Goal: Task Accomplishment & Management: Use online tool/utility

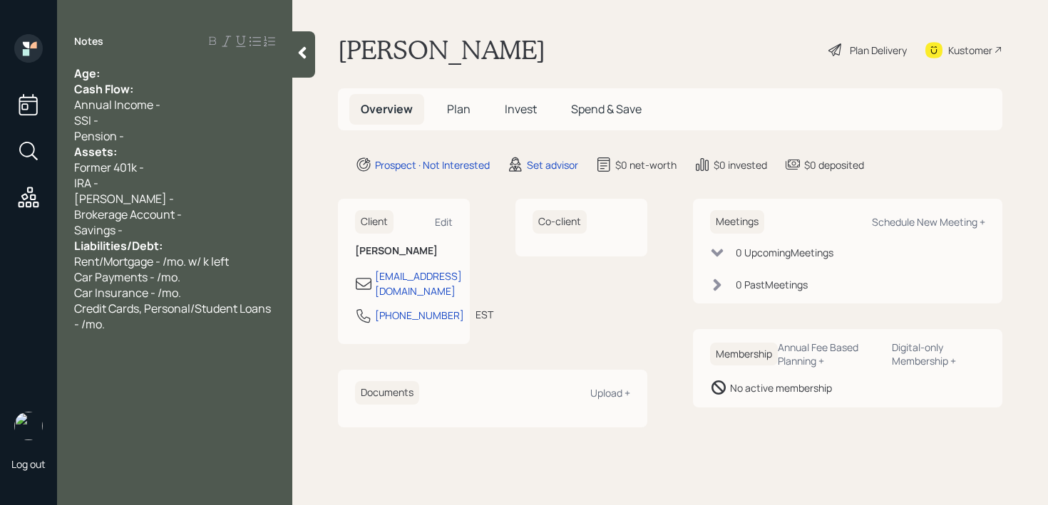
click at [118, 66] on div "Age:" at bounding box center [174, 74] width 201 height 16
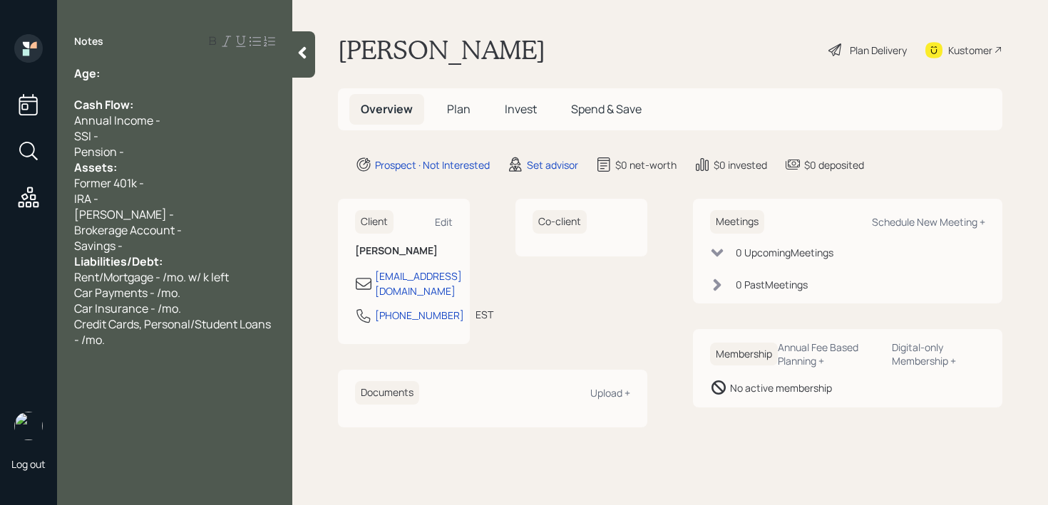
click at [133, 148] on div "Pension -" at bounding box center [174, 152] width 201 height 16
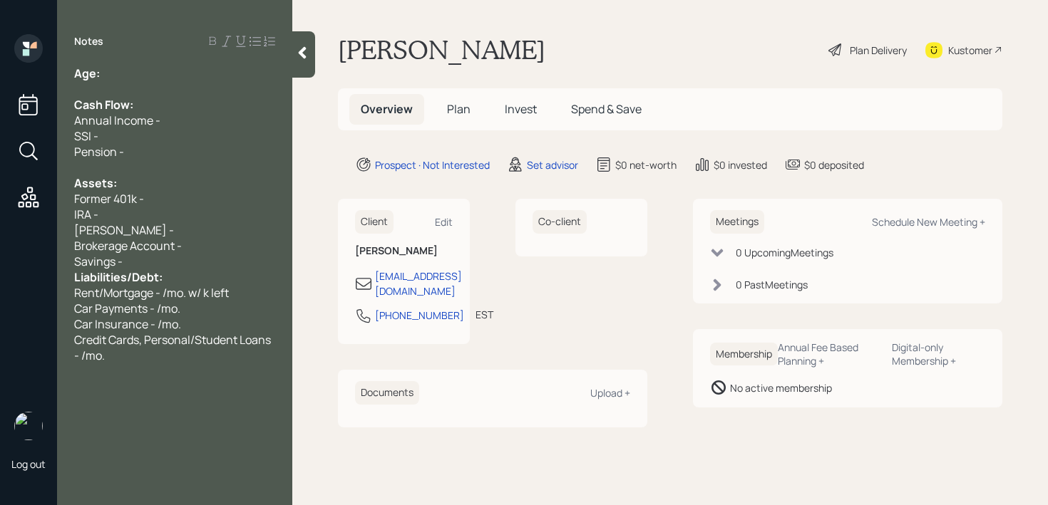
click at [140, 259] on div "Savings -" at bounding box center [174, 262] width 201 height 16
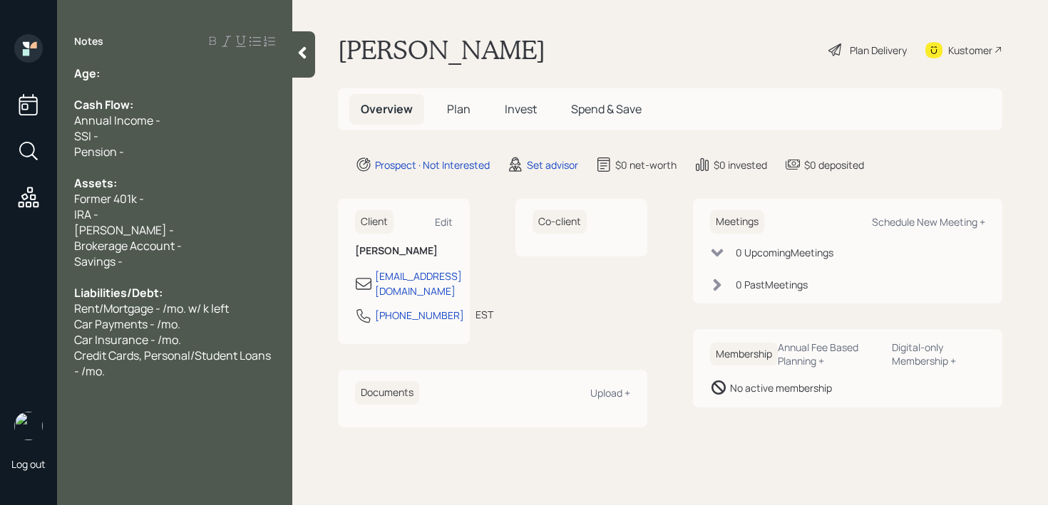
click at [227, 243] on div "Brokerage Account -" at bounding box center [174, 246] width 201 height 16
click at [180, 241] on span "Brokerage Account - 100k" at bounding box center [141, 246] width 134 height 16
click at [173, 234] on div "[PERSON_NAME] -" at bounding box center [174, 230] width 201 height 16
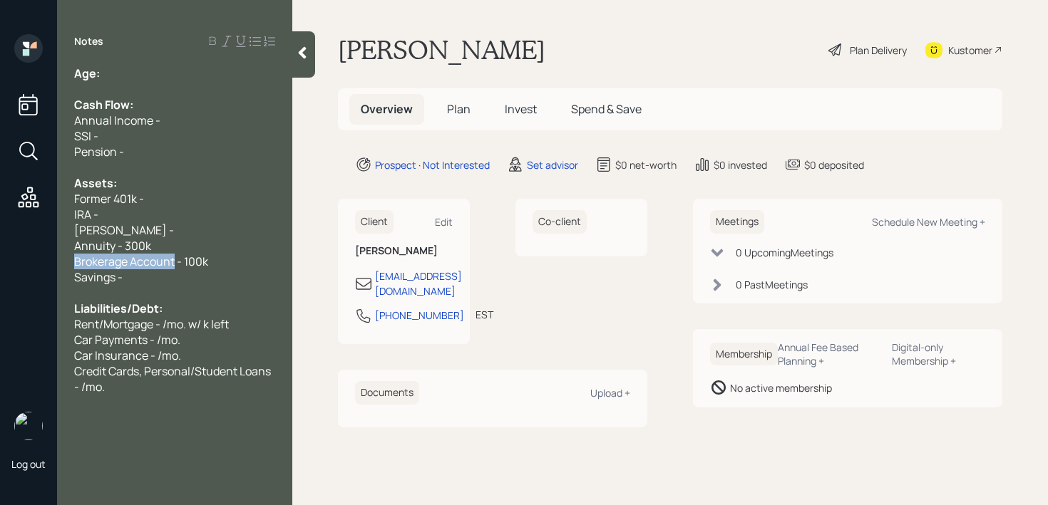
drag, startPoint x: 173, startPoint y: 264, endPoint x: 27, endPoint y: 264, distance: 146.1
click at [27, 264] on div "Log out Notes Age: Cash Flow: Annual Income - SSI - Pension - Assets: Former 40…" at bounding box center [524, 252] width 1048 height 505
click at [137, 254] on span "Brokerage Account - 100k" at bounding box center [141, 262] width 134 height 16
click at [145, 230] on div "[PERSON_NAME] -" at bounding box center [174, 230] width 201 height 16
click at [148, 223] on div "[PERSON_NAME] -" at bounding box center [174, 230] width 201 height 16
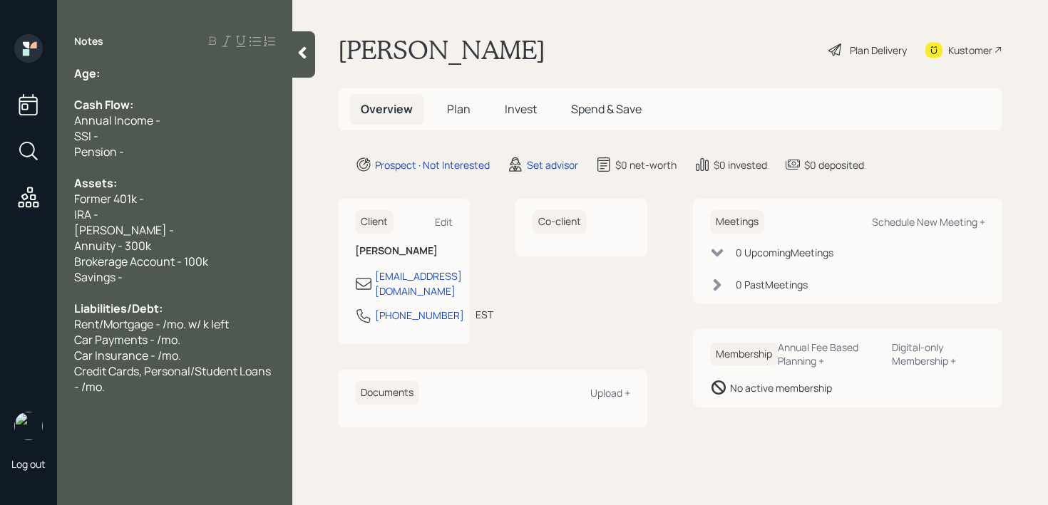
click at [148, 217] on div "IRA -" at bounding box center [174, 215] width 201 height 16
click at [177, 120] on div "Annual Income -" at bounding box center [174, 121] width 201 height 16
click at [215, 275] on div "Savings -" at bounding box center [174, 277] width 201 height 16
drag, startPoint x: 222, startPoint y: 261, endPoint x: 7, endPoint y: 261, distance: 214.5
click at [15, 261] on div "Log out Notes Age: Cash Flow: Annual Income - SSI - Pension - Assets: Former 40…" at bounding box center [524, 252] width 1048 height 505
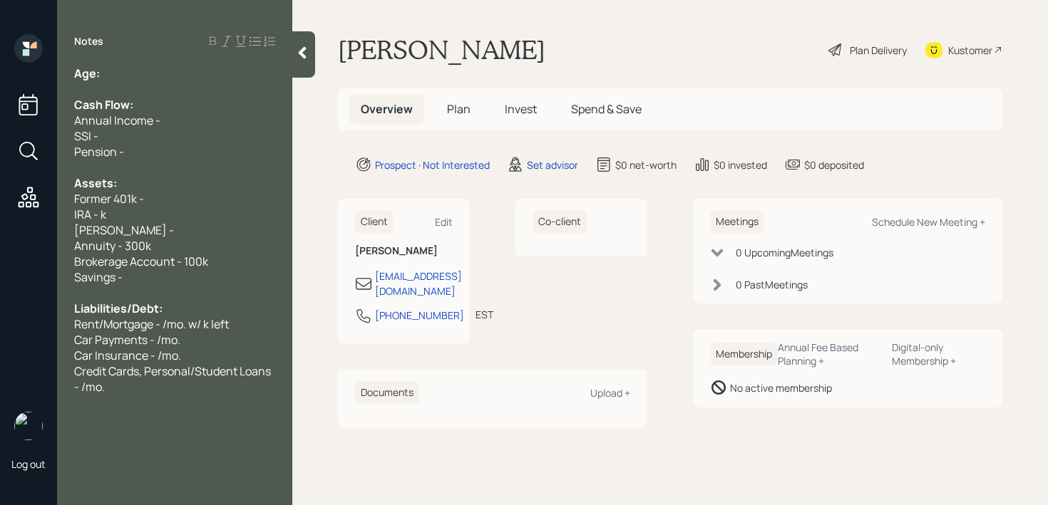
click at [123, 261] on span "Brokerage Account - 100k" at bounding box center [141, 262] width 134 height 16
click at [140, 226] on div "[PERSON_NAME] -" at bounding box center [174, 230] width 201 height 16
click at [170, 239] on div "Annuity - 300k" at bounding box center [174, 246] width 201 height 16
drag, startPoint x: 167, startPoint y: 239, endPoint x: 16, endPoint y: 227, distance: 151.6
click at [16, 227] on div "Log out Notes Age: Cash Flow: Annual Income - SSI - Pension - Assets: Former 40…" at bounding box center [524, 252] width 1048 height 505
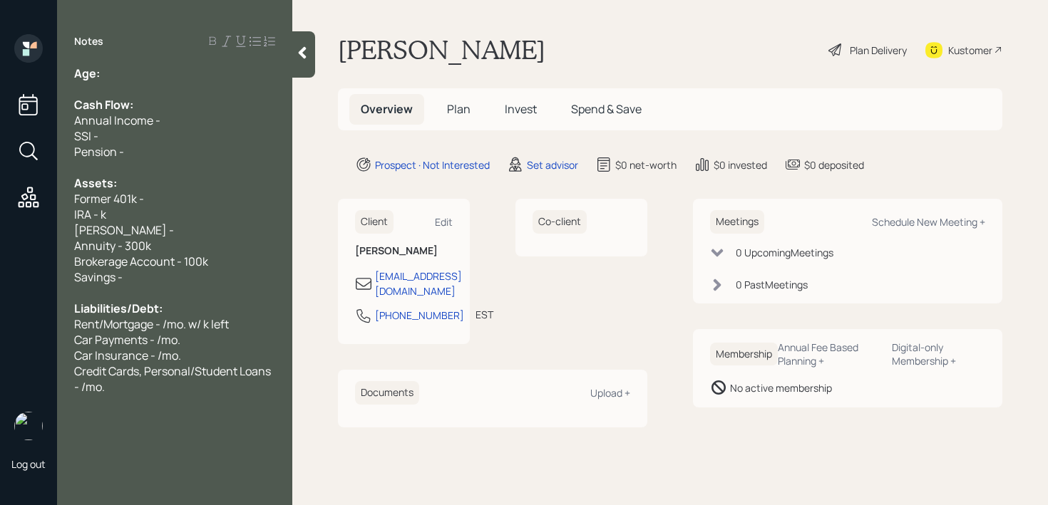
click at [196, 257] on span "Brokerage Account - 100k" at bounding box center [141, 262] width 134 height 16
click at [195, 266] on span "Brokerage Account - 100k" at bounding box center [141, 262] width 134 height 16
click at [197, 279] on div "Savings -" at bounding box center [174, 277] width 201 height 16
